Goal: Find specific page/section

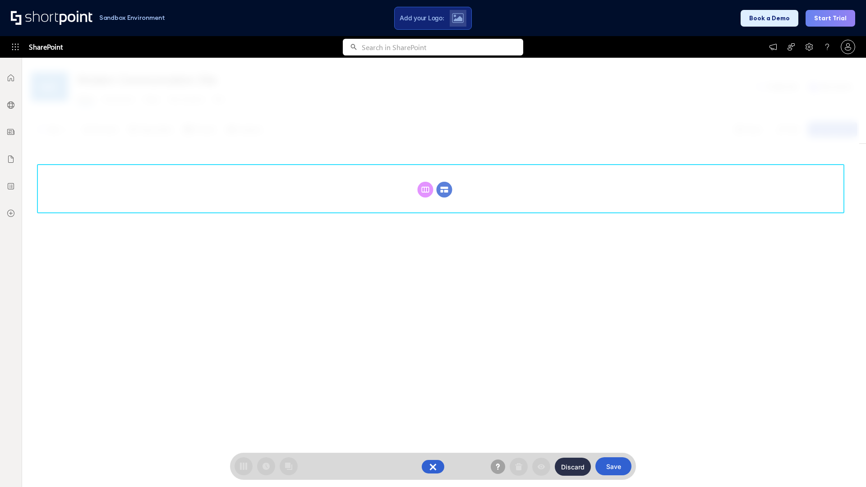
scroll to position [124, 0]
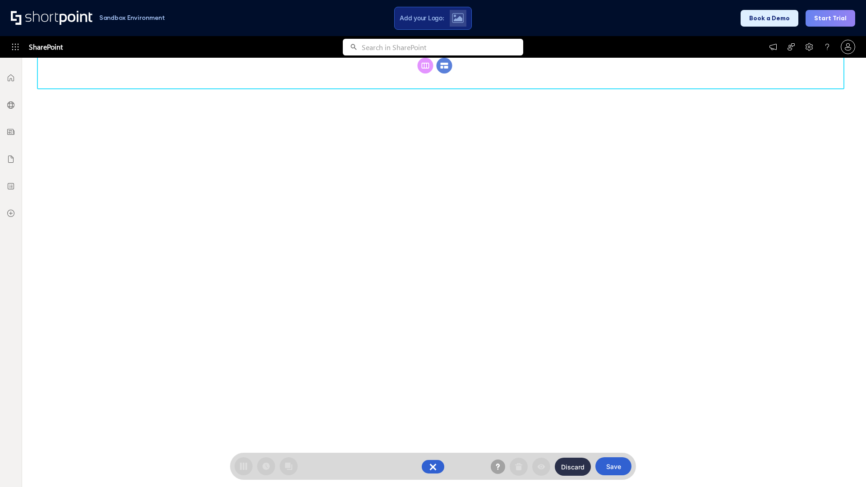
click at [444, 73] on circle at bounding box center [444, 66] width 16 height 16
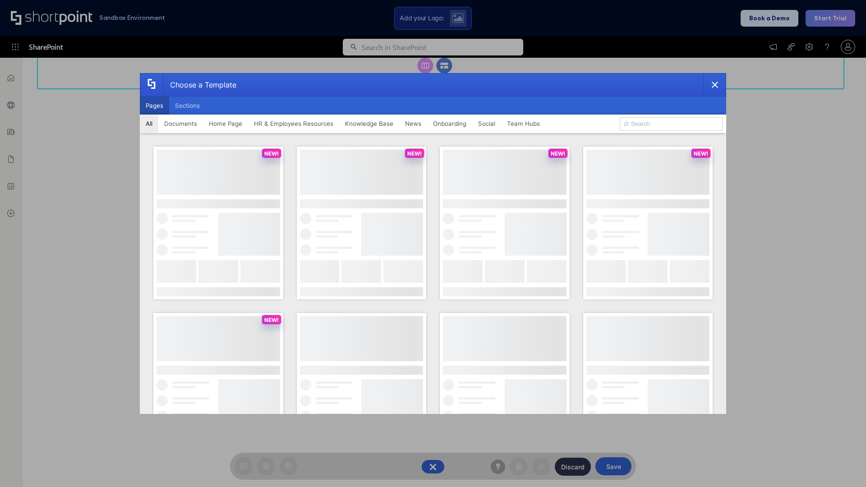
scroll to position [0, 0]
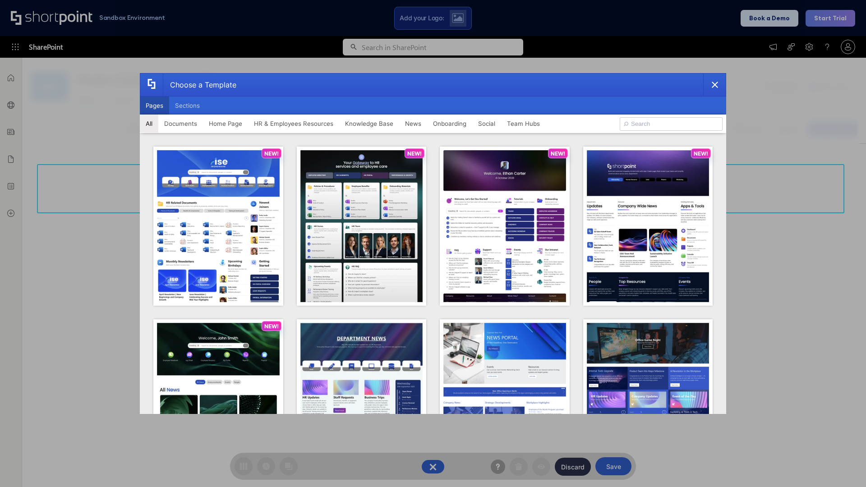
click at [154, 105] on button "Pages" at bounding box center [154, 105] width 29 height 18
type input "News Portal 1"
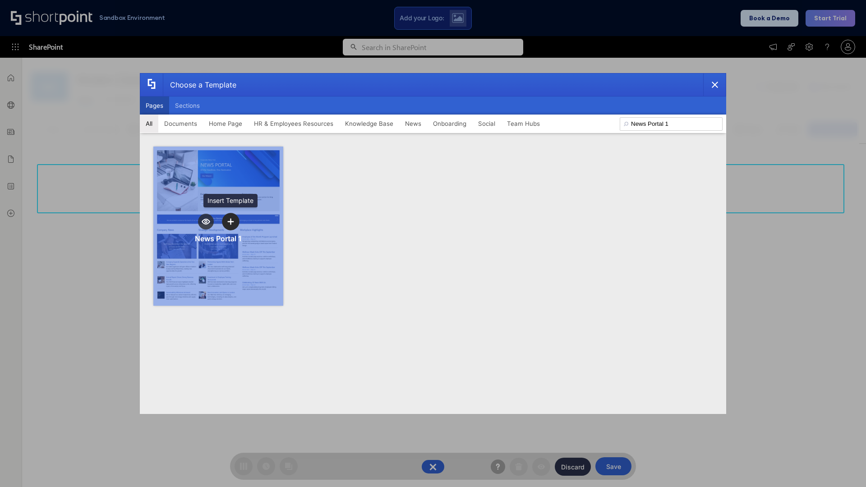
click at [230, 221] on icon "template selector" at bounding box center [230, 221] width 6 height 6
